Goal: Task Accomplishment & Management: Manage account settings

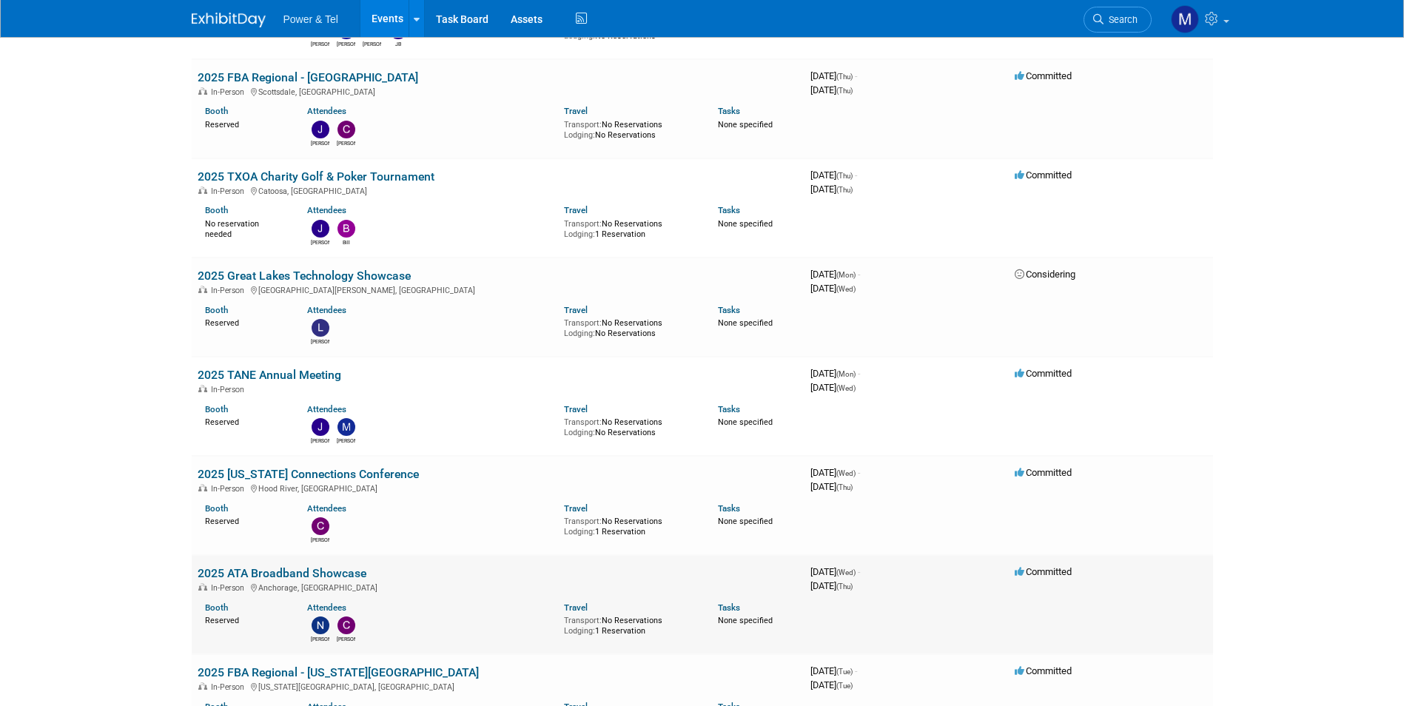
scroll to position [2653, 0]
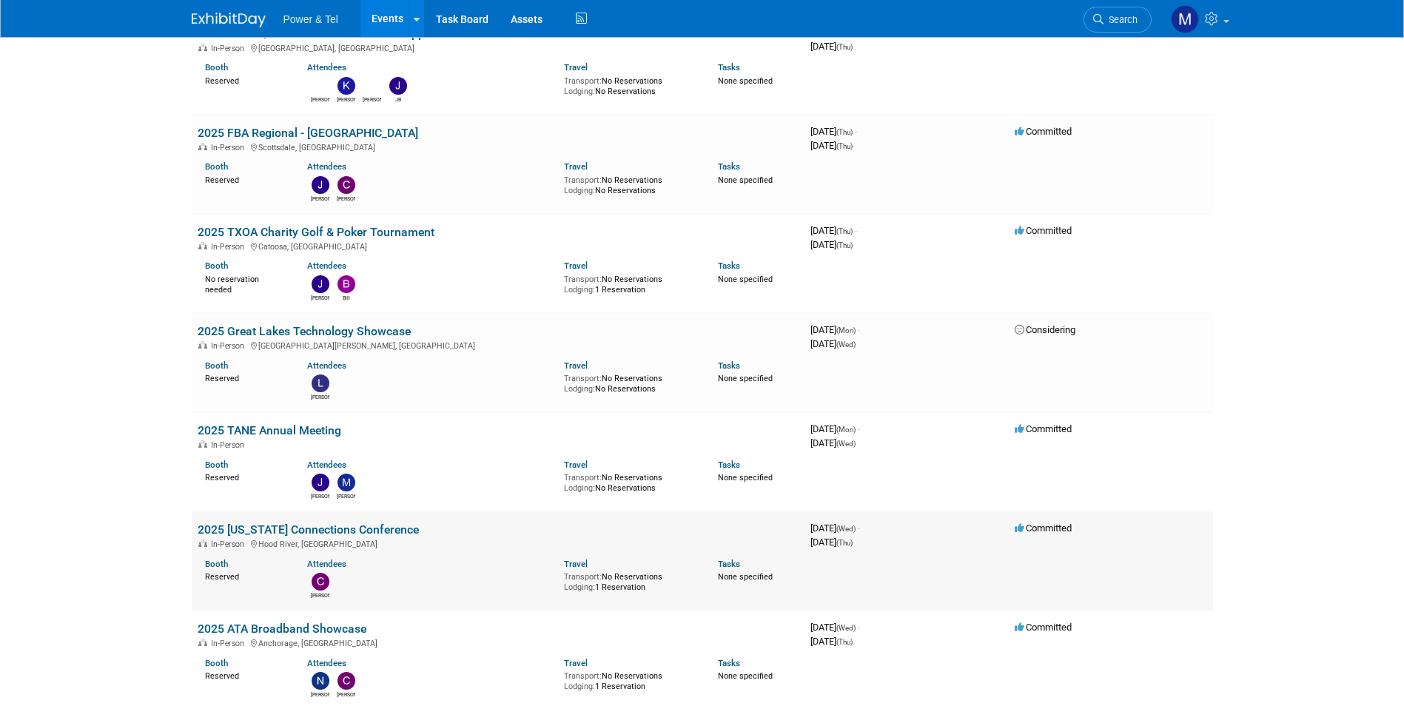
click at [292, 522] on td "2025 Oregon Connections Conference In-Person Hood River, OR Booth Reserved Atte…" at bounding box center [498, 561] width 613 height 99
click at [304, 531] on link "2025 [US_STATE] Connections Conference" at bounding box center [308, 530] width 221 height 14
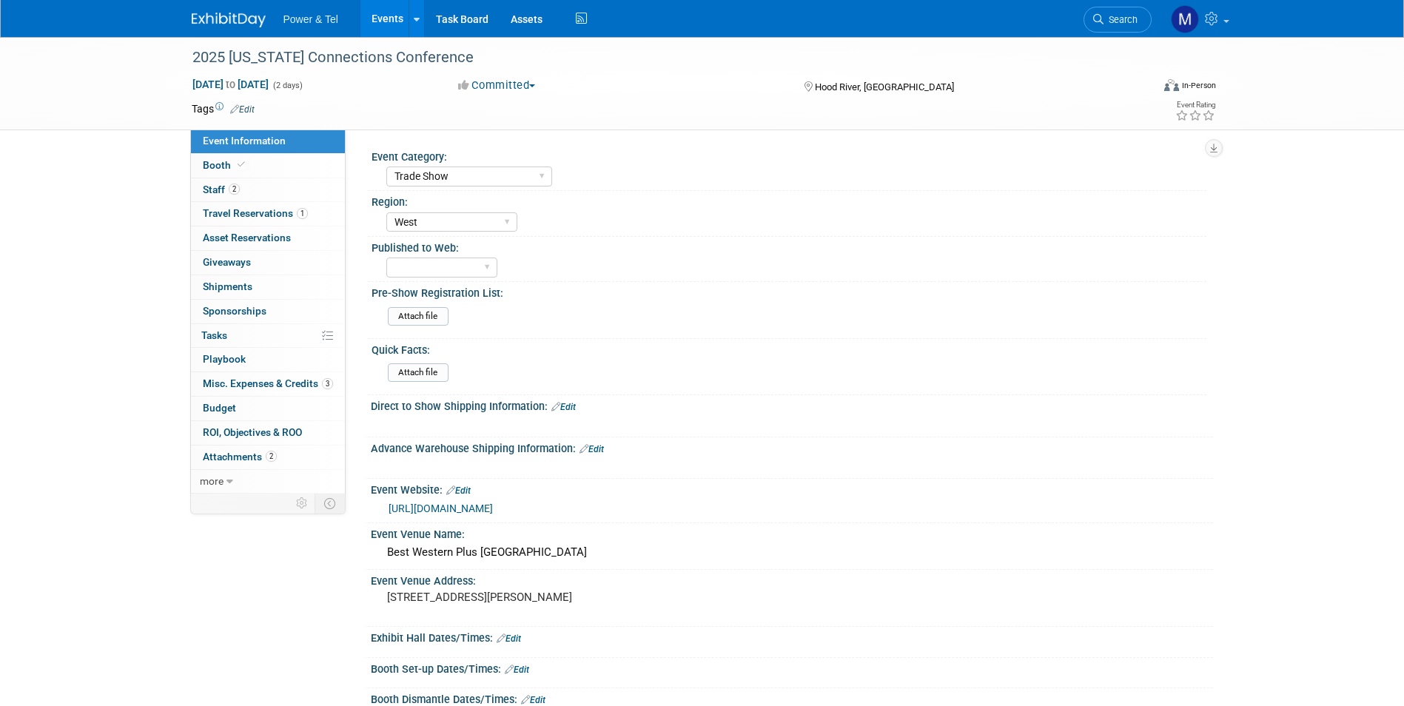
select select "Trade Show"
select select "West"
click at [251, 160] on link "Booth" at bounding box center [268, 166] width 154 height 24
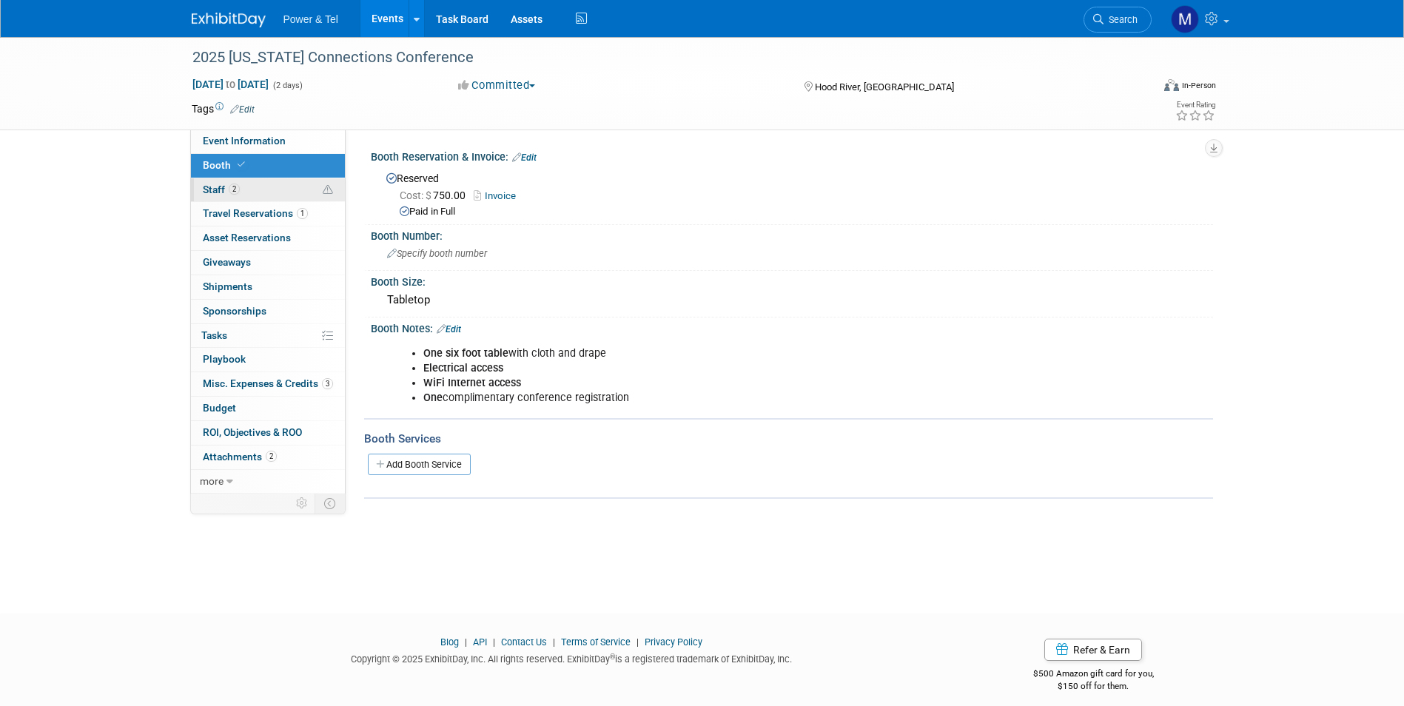
click at [274, 192] on link "2 Staff 2" at bounding box center [268, 190] width 154 height 24
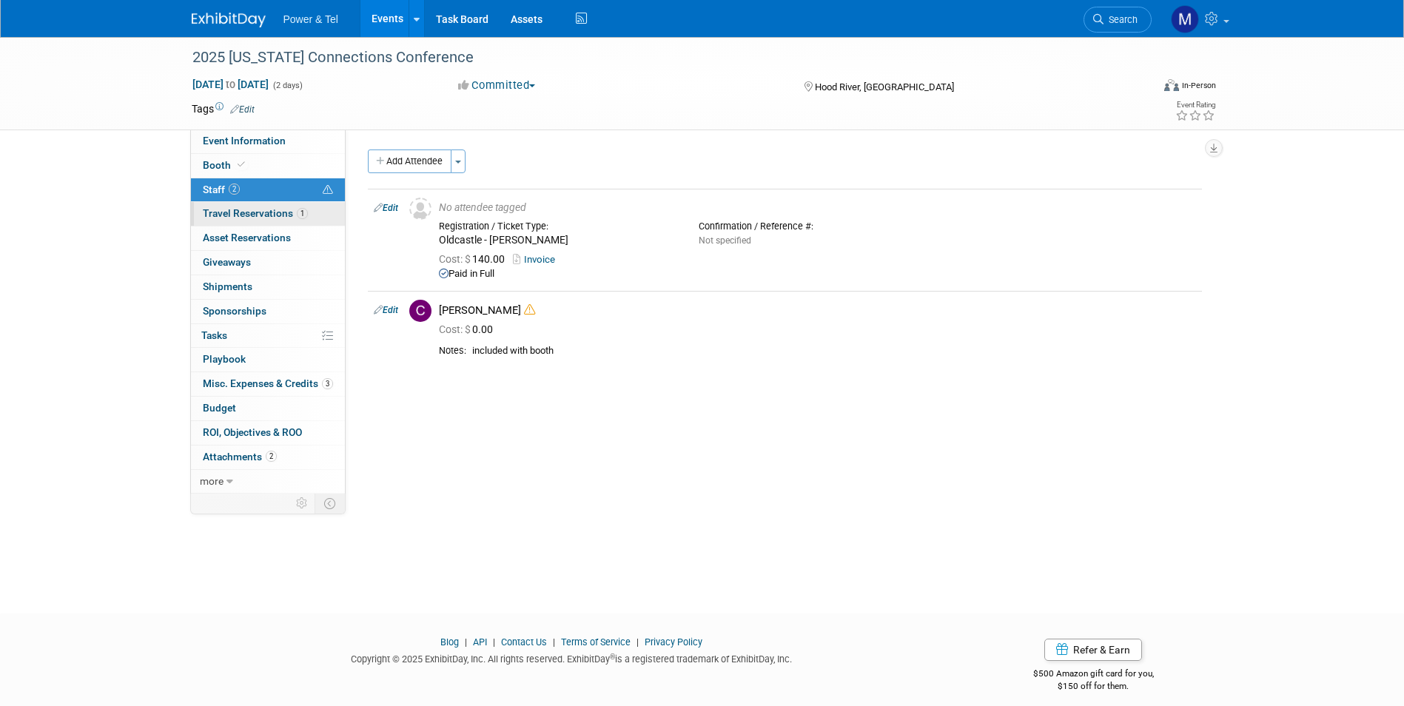
click at [279, 215] on span "Travel Reservations 1" at bounding box center [255, 213] width 105 height 12
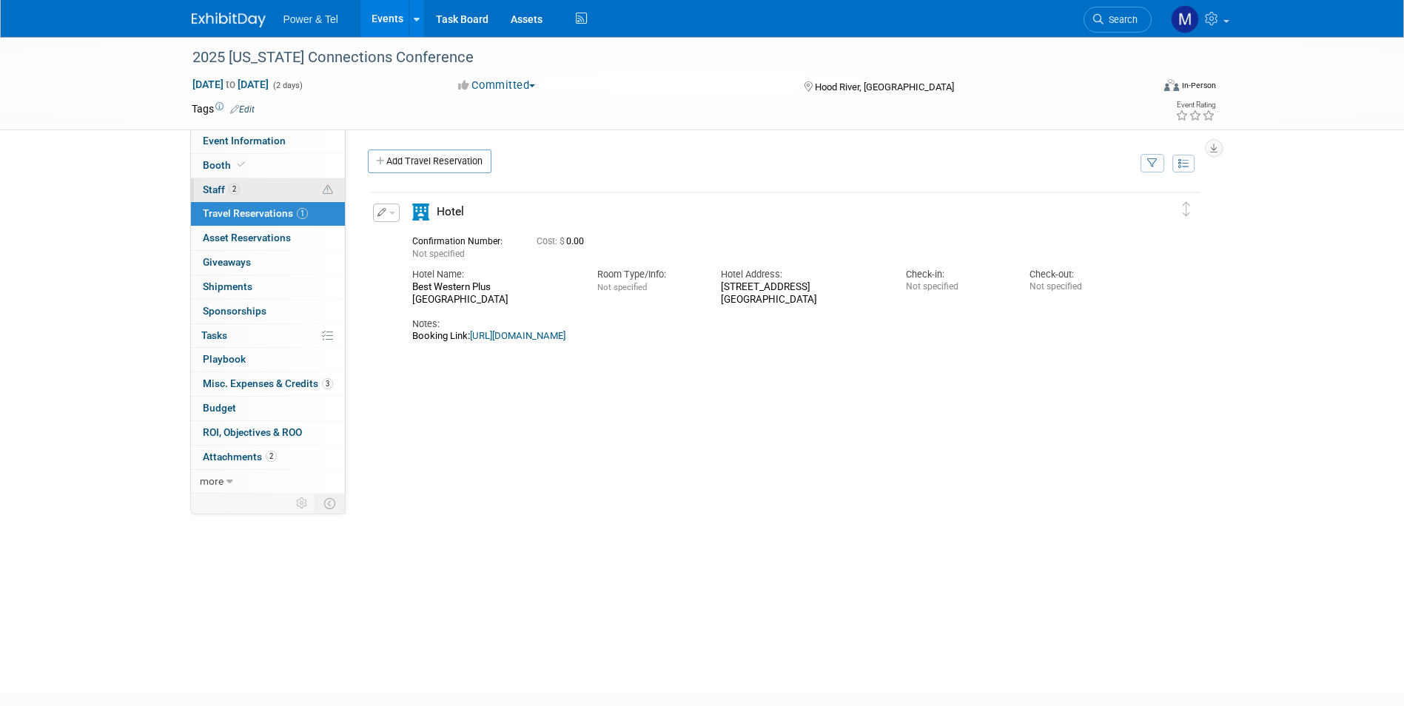
click at [299, 194] on link "2 Staff 2" at bounding box center [268, 190] width 154 height 24
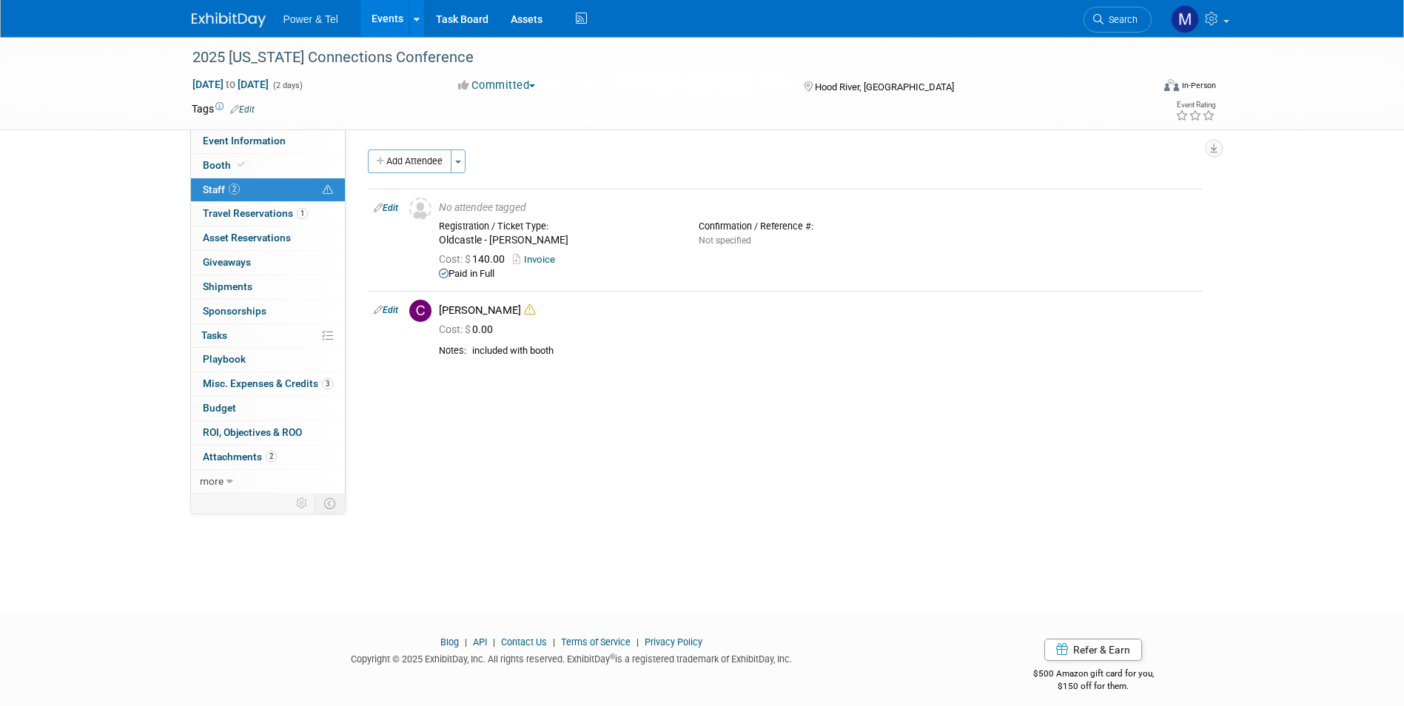
click at [292, 187] on link "2 Staff 2" at bounding box center [268, 190] width 154 height 24
drag, startPoint x: 298, startPoint y: 164, endPoint x: 298, endPoint y: 175, distance: 11.1
click at [298, 164] on link "Booth" at bounding box center [268, 166] width 154 height 24
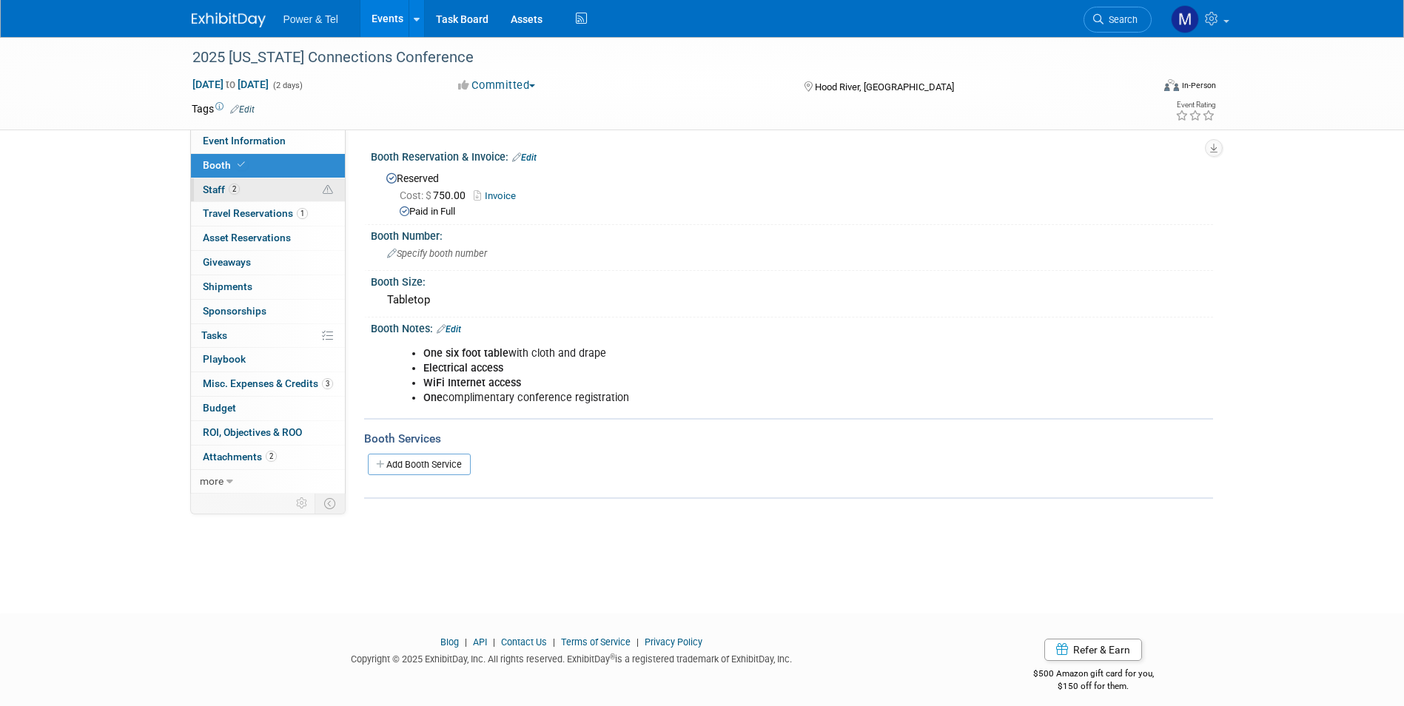
click at [284, 195] on link "2 Staff 2" at bounding box center [268, 190] width 154 height 24
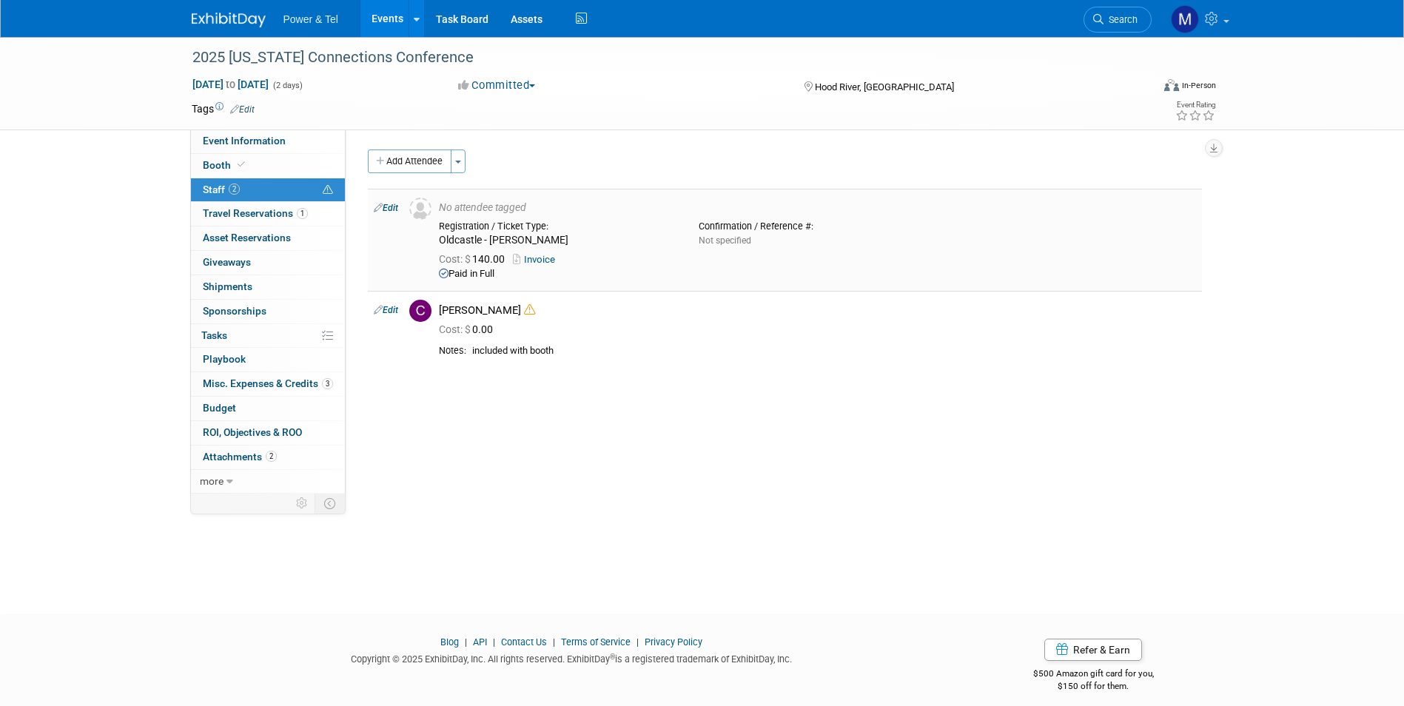
click at [552, 255] on link "Invoice" at bounding box center [537, 259] width 48 height 11
click at [244, 458] on span "Attachments 2" at bounding box center [240, 457] width 74 height 12
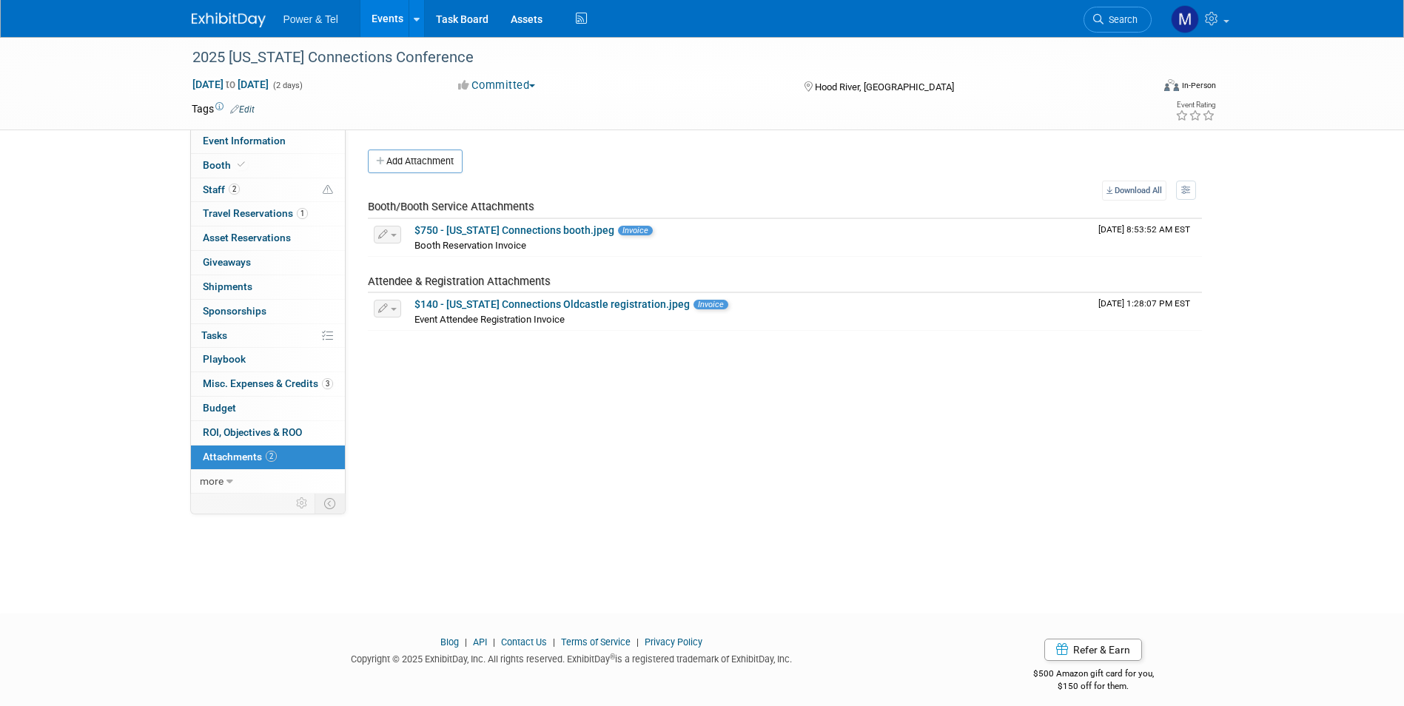
drag, startPoint x: 306, startPoint y: 388, endPoint x: 335, endPoint y: 352, distance: 45.3
click at [306, 387] on span "Misc. Expenses & Credits 3" at bounding box center [268, 384] width 130 height 12
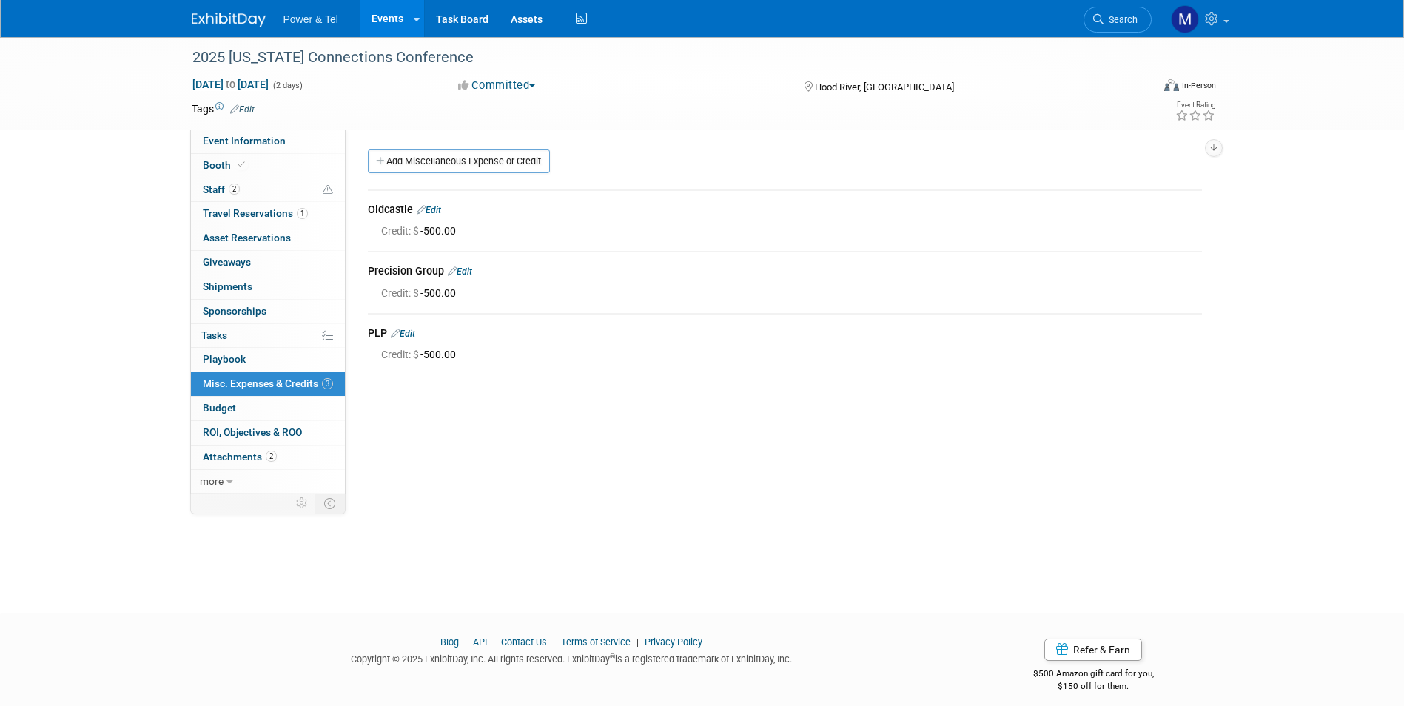
click at [263, 372] on link "3 Misc. Expenses & Credits 3" at bounding box center [268, 384] width 154 height 24
click at [267, 363] on link "0 Playbook 0" at bounding box center [268, 360] width 154 height 24
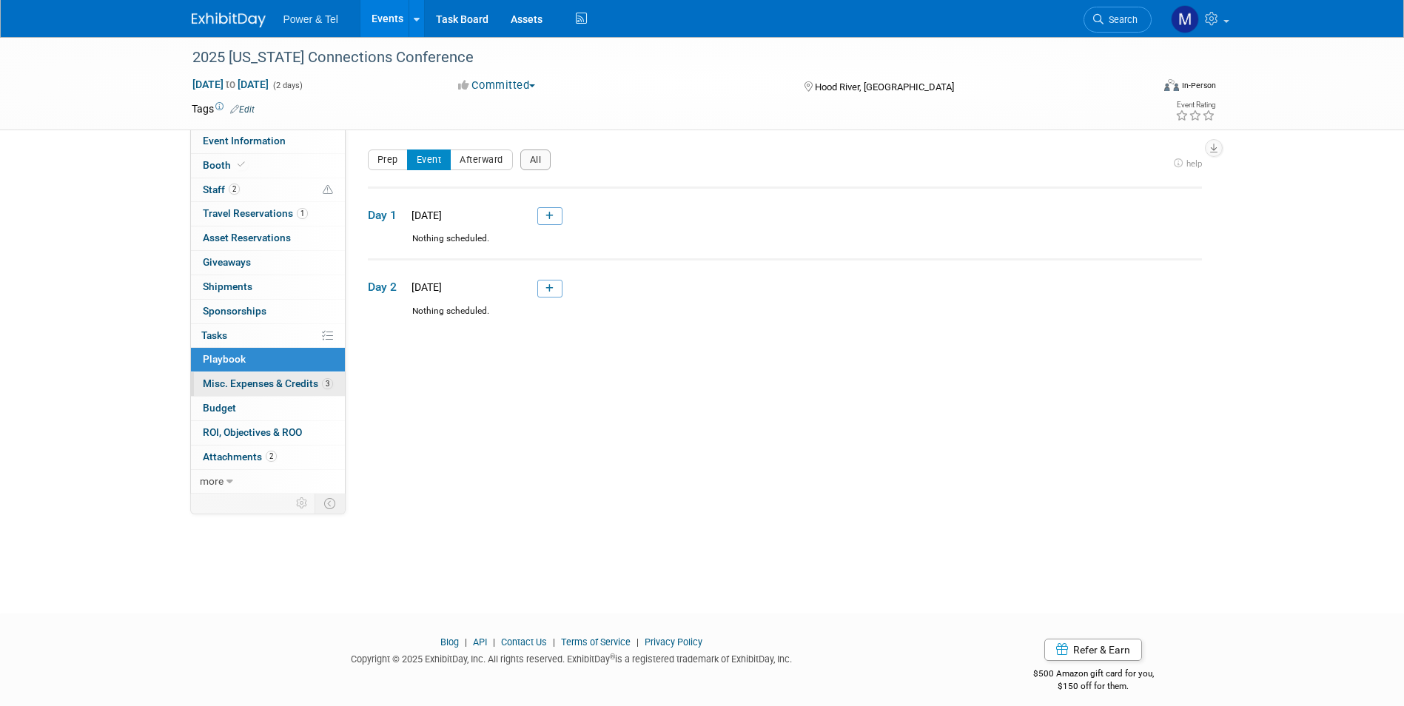
click at [282, 384] on span "Misc. Expenses & Credits 3" at bounding box center [268, 384] width 130 height 12
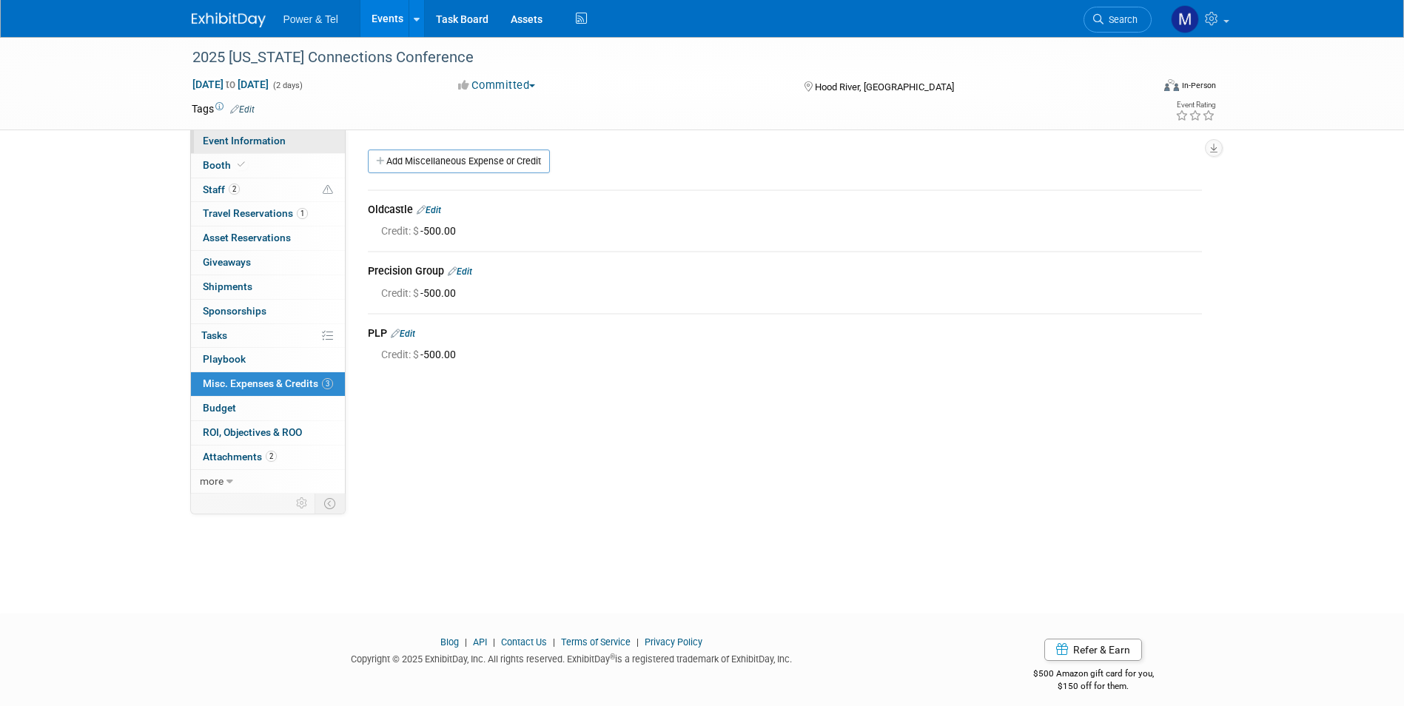
click at [286, 134] on link "Event Information" at bounding box center [268, 142] width 154 height 24
select select "Trade Show"
select select "West"
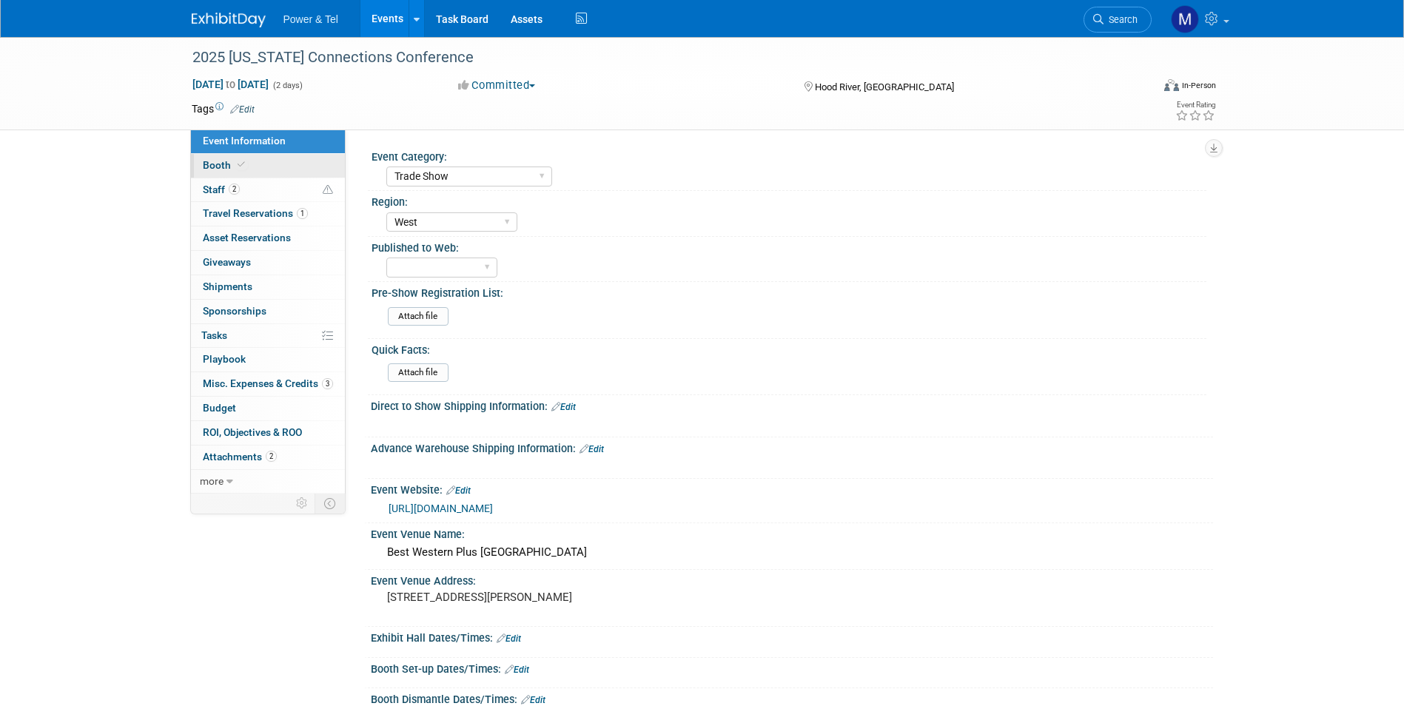
click at [277, 172] on link "Booth" at bounding box center [268, 166] width 154 height 24
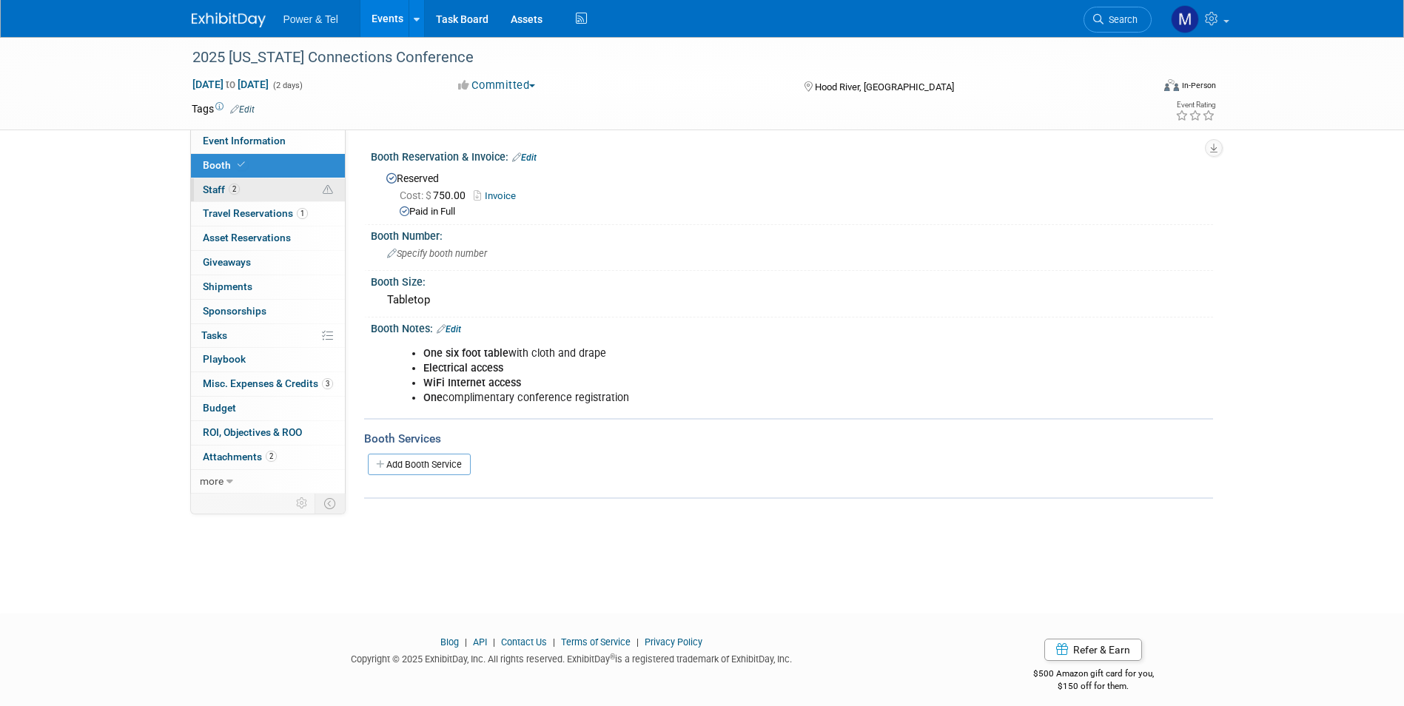
click at [278, 190] on link "2 Staff 2" at bounding box center [268, 190] width 154 height 24
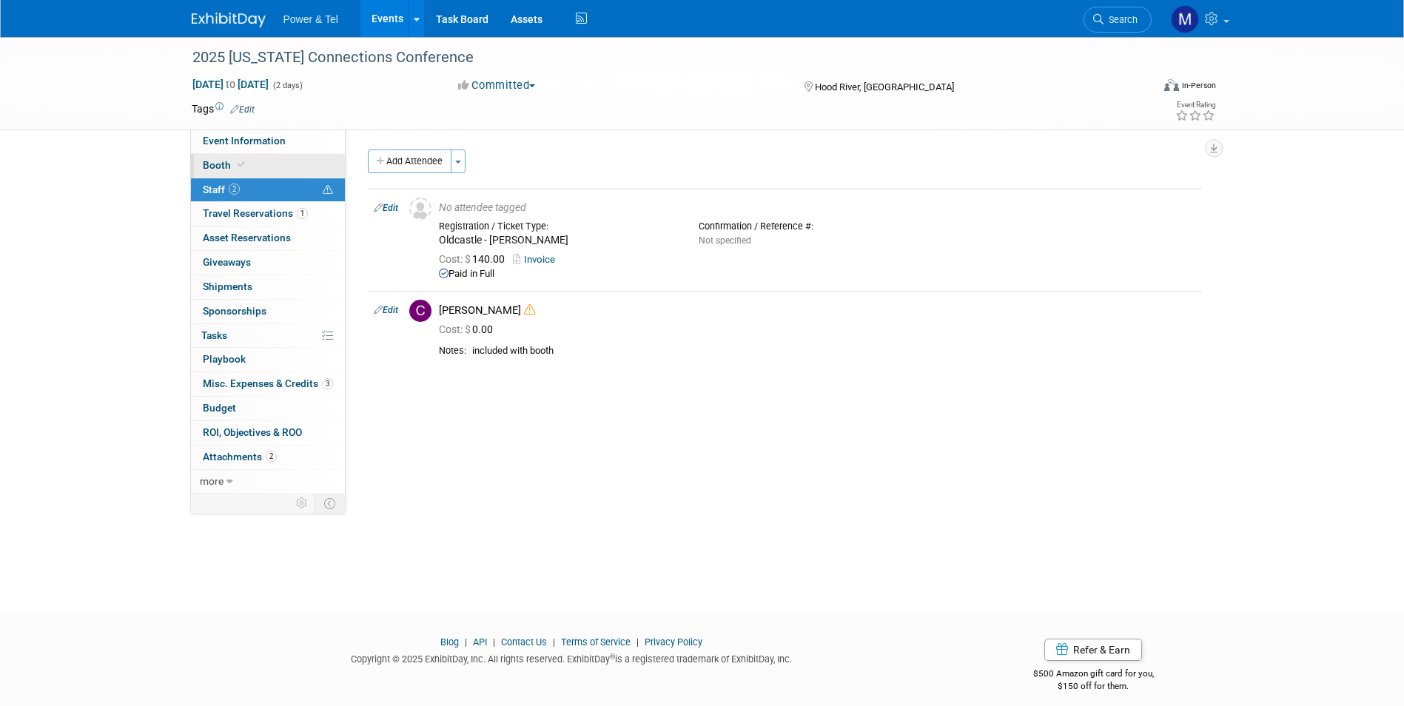
click at [285, 166] on link "Booth" at bounding box center [268, 166] width 154 height 24
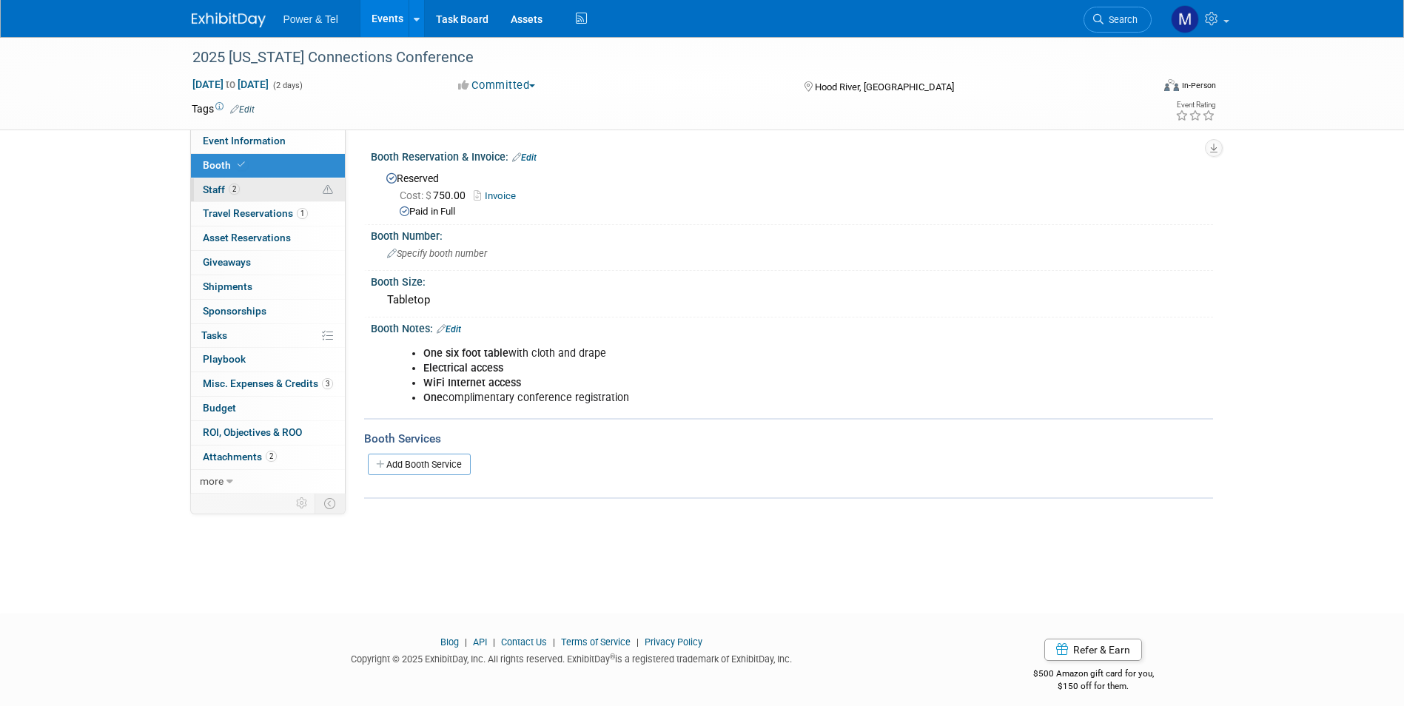
click at [286, 190] on link "2 Staff 2" at bounding box center [268, 190] width 154 height 24
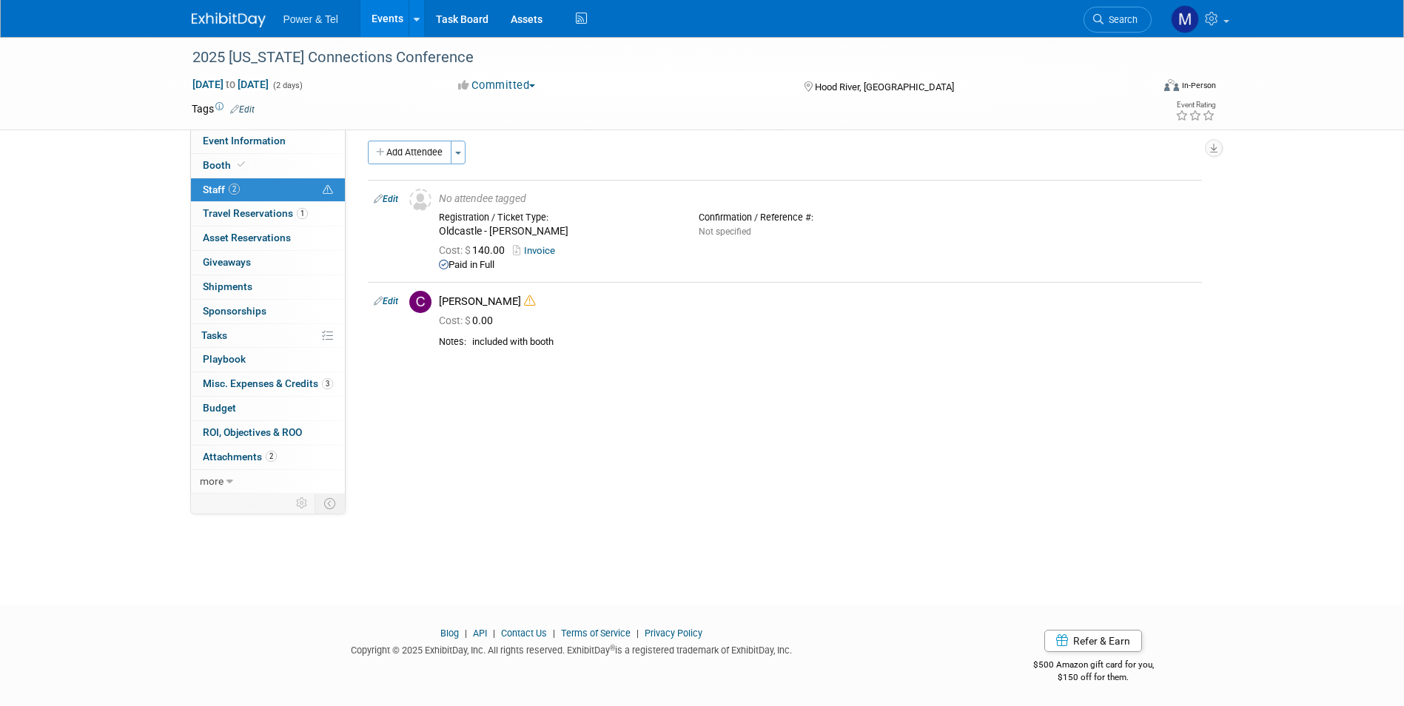
scroll to position [11, 0]
click at [383, 19] on link "Events" at bounding box center [388, 18] width 54 height 37
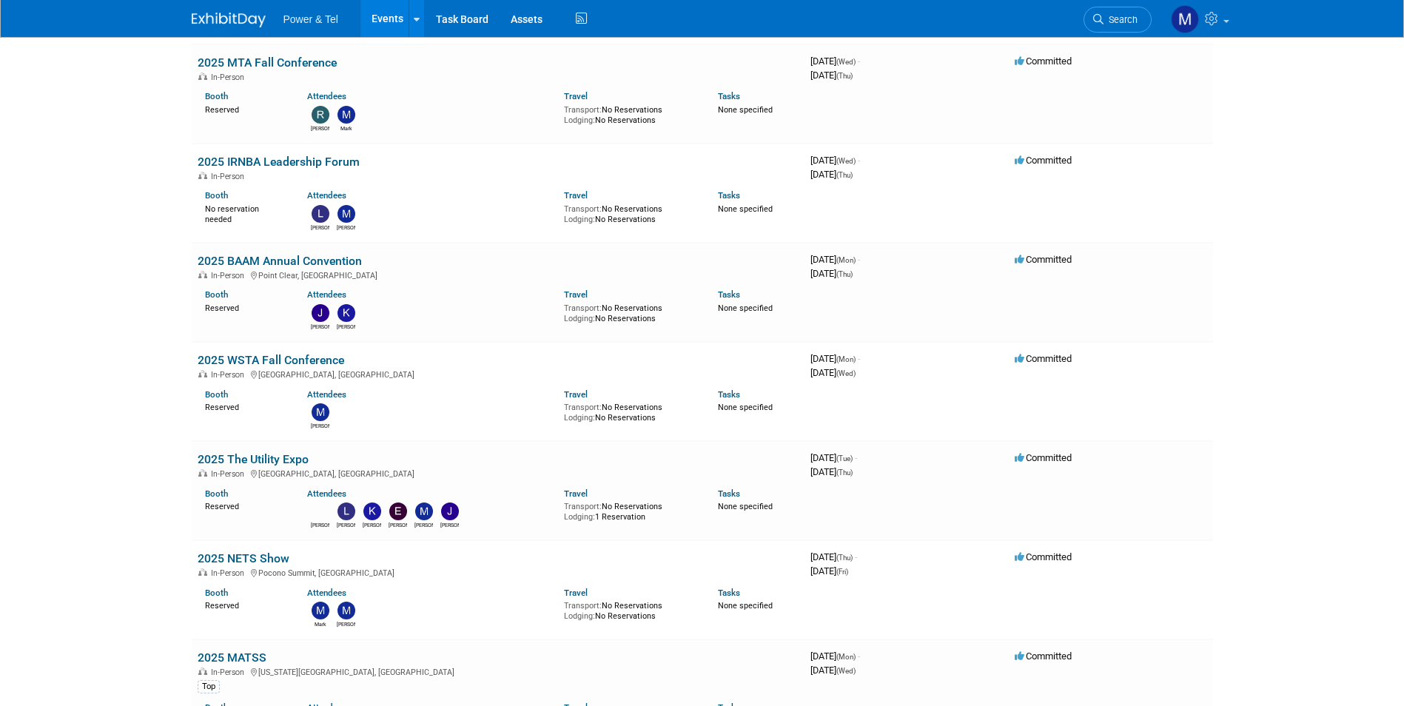
scroll to position [1321, 0]
